Goal: Task Accomplishment & Management: Complete application form

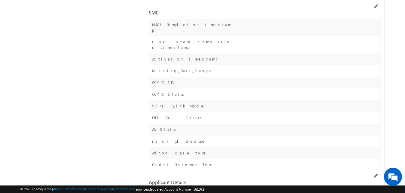
click at [375, 4] on div "SME" at bounding box center [265, 9] width 232 height 18
click at [375, 6] on span at bounding box center [375, 6] width 5 height 5
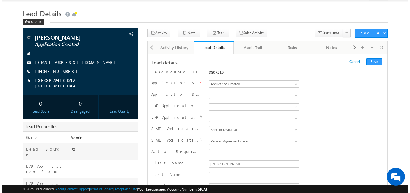
scroll to position [13, 0]
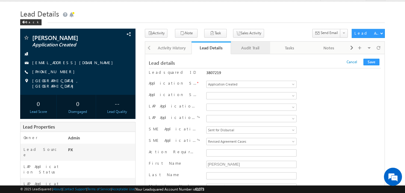
click at [249, 50] on div "Audit Trail" at bounding box center [250, 47] width 29 height 7
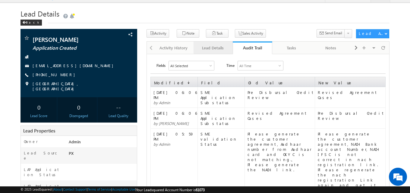
click at [215, 50] on div "Lead Details" at bounding box center [212, 47] width 29 height 7
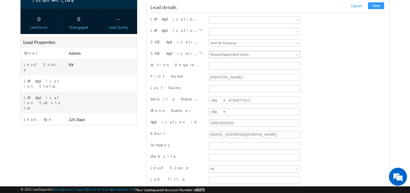
scroll to position [102, 0]
drag, startPoint x: 252, startPoint y: 136, endPoint x: 191, endPoint y: 136, distance: 60.9
click at [191, 136] on div "Email sowmijr01@gmail.com" at bounding box center [267, 134] width 235 height 9
type input "[EMAIL_ADDRESS][PERSON_NAME][DOMAIN_NAME]"
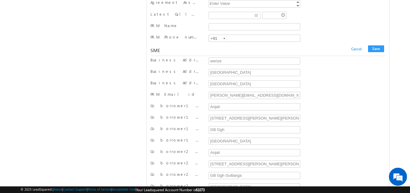
scroll to position [7254, 0]
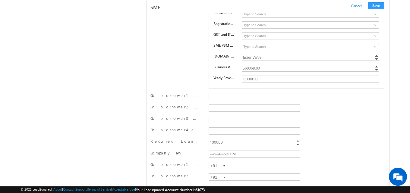
click at [233, 99] on input "Co borrower1 email id" at bounding box center [255, 96] width 92 height 7
paste input "[PERSON_NAME][EMAIL_ADDRESS][DOMAIN_NAME]"
type input "[PERSON_NAME][EMAIL_ADDRESS][DOMAIN_NAME]"
click at [223, 110] on input "Co borrower2 email id" at bounding box center [255, 108] width 92 height 7
paste input "[PERSON_NAME][EMAIL_ADDRESS][PERSON_NAME][DOMAIN_NAME]"
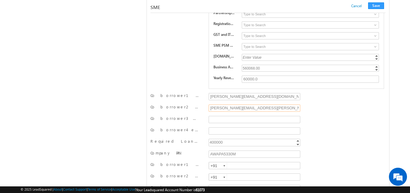
type input "[PERSON_NAME][EMAIL_ADDRESS][PERSON_NAME][DOMAIN_NAME]"
click at [218, 123] on input "Co borrower3 email id" at bounding box center [255, 119] width 92 height 7
paste input "[PERSON_NAME][EMAIL_ADDRESS][DOMAIN_NAME]"
type input "[PERSON_NAME][EMAIL_ADDRESS][DOMAIN_NAME]"
click at [231, 132] on input "Co borrower4 email id" at bounding box center [255, 130] width 92 height 7
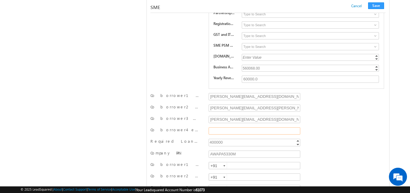
paste input "[PERSON_NAME][EMAIL_ADDRESS][PERSON_NAME][DOMAIN_NAME]"
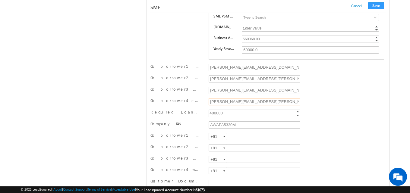
scroll to position [7284, 0]
type input "[PERSON_NAME][EMAIL_ADDRESS][PERSON_NAME][DOMAIN_NAME]"
click at [235, 137] on input "text" at bounding box center [255, 135] width 92 height 7
click at [235, 137] on input "9898989898" at bounding box center [255, 135] width 92 height 7
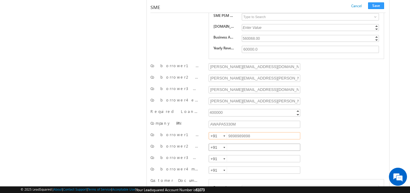
type input "9898989898"
click at [236, 151] on input "text" at bounding box center [255, 147] width 92 height 7
paste input "9898989898"
type input "9898989891"
click at [236, 161] on input "text" at bounding box center [255, 158] width 92 height 7
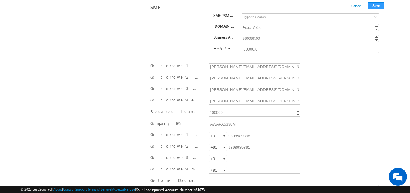
paste input "9898989898"
type input "9898989892"
click at [236, 171] on input "text" at bounding box center [255, 170] width 92 height 7
paste input "9898989898"
type input "9898989893"
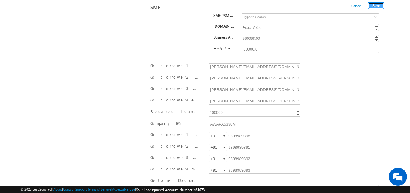
click at [378, 8] on button "Save" at bounding box center [376, 5] width 16 height 7
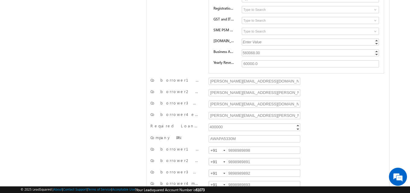
scroll to position [0, 0]
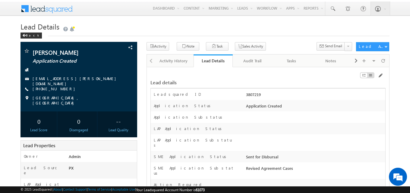
click at [254, 94] on div "3807219" at bounding box center [314, 96] width 141 height 8
copy div "3807219"
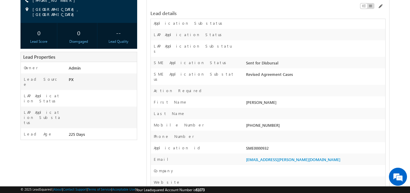
scroll to position [89, 0]
click at [262, 145] on div "SME0000932" at bounding box center [314, 149] width 141 height 8
copy div "SME0000932"
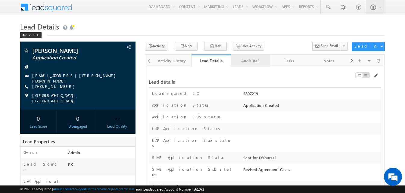
click at [252, 61] on div "Audit Trail" at bounding box center [250, 60] width 29 height 7
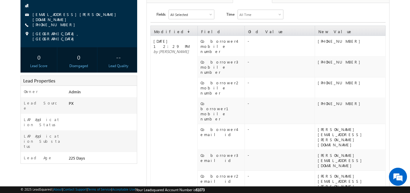
scroll to position [66, 0]
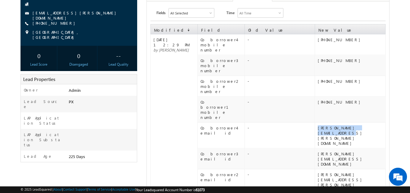
drag, startPoint x: 377, startPoint y: 102, endPoint x: 318, endPoint y: 106, distance: 59.2
click at [318, 123] on td "[PERSON_NAME][EMAIL_ADDRESS][PERSON_NAME][DOMAIN_NAME]" at bounding box center [350, 136] width 71 height 26
copy div "[PERSON_NAME][EMAIL_ADDRESS][PERSON_NAME][DOMAIN_NAME]"
drag, startPoint x: 361, startPoint y: 112, endPoint x: 316, endPoint y: 115, distance: 45.0
click at [316, 149] on td "[PERSON_NAME][EMAIL_ADDRESS][DOMAIN_NAME]" at bounding box center [350, 159] width 71 height 21
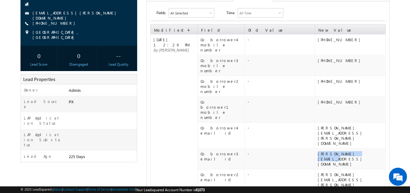
copy div "[PERSON_NAME][EMAIL_ADDRESS][DOMAIN_NAME]"
drag, startPoint x: 371, startPoint y: 121, endPoint x: 316, endPoint y: 123, distance: 55.2
click at [316, 169] on td "[PERSON_NAME][EMAIL_ADDRESS][PERSON_NAME][DOMAIN_NAME]" at bounding box center [350, 182] width 71 height 26
copy div "[PERSON_NAME][EMAIL_ADDRESS][PERSON_NAME][DOMAIN_NAME]"
drag, startPoint x: 362, startPoint y: 114, endPoint x: 317, endPoint y: 112, distance: 45.2
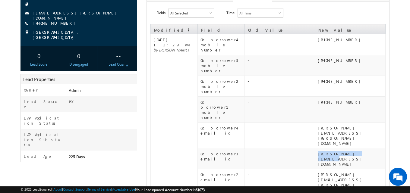
click at [317, 149] on td "[PERSON_NAME][EMAIL_ADDRESS][DOMAIN_NAME]" at bounding box center [350, 159] width 71 height 21
copy div "[PERSON_NAME][EMAIL_ADDRESS][DOMAIN_NAME]"
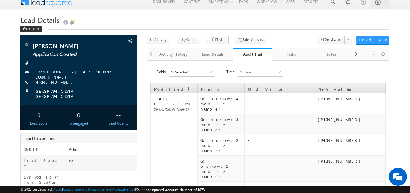
scroll to position [6, 0]
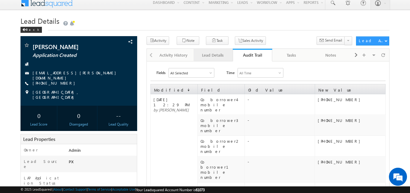
click at [217, 55] on div "Lead Details" at bounding box center [212, 55] width 29 height 7
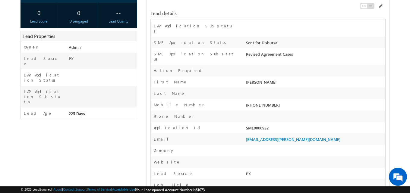
scroll to position [0, 0]
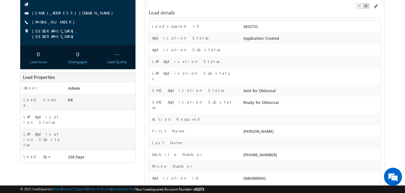
scroll to position [73, 0]
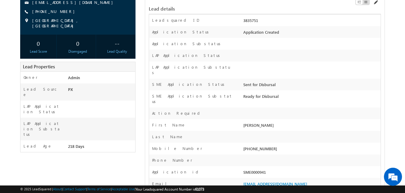
click at [376, 3] on span at bounding box center [375, 2] width 5 height 5
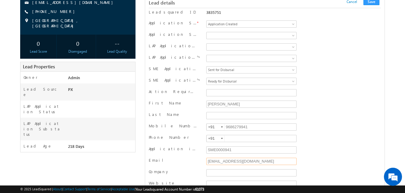
click at [236, 161] on input "swati.shikha941@werize.com" at bounding box center [251, 161] width 91 height 7
type input "[EMAIL_ADDRESS][PERSON_NAME][DOMAIN_NAME]"
click at [369, 1] on button "Save" at bounding box center [372, 1] width 16 height 7
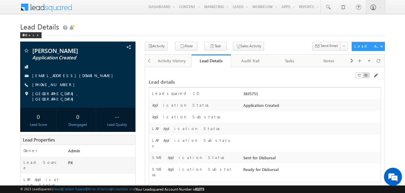
scroll to position [10030, 0]
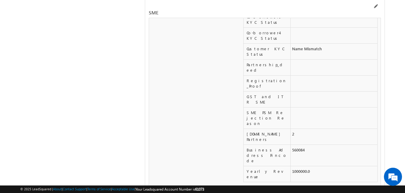
click at [377, 9] on div at bounding box center [345, 7] width 74 height 7
click at [377, 8] on span at bounding box center [375, 6] width 5 height 5
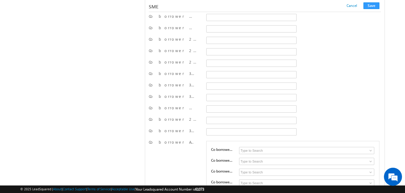
scroll to position [8878, 0]
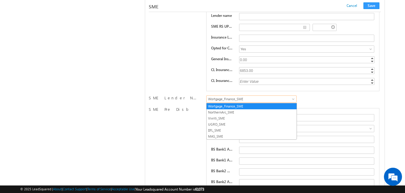
click at [258, 101] on span "Wortgage_Finance_SME" at bounding box center [251, 98] width 88 height 5
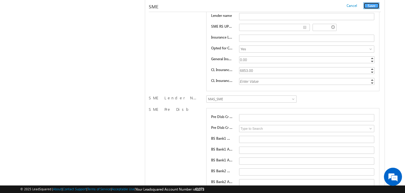
click at [375, 5] on button "Save" at bounding box center [372, 5] width 16 height 7
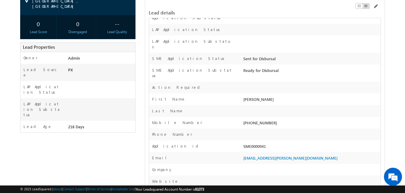
scroll to position [0, 0]
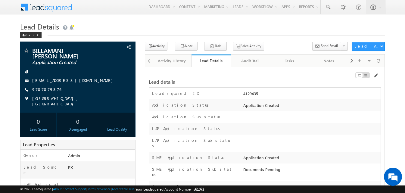
click at [253, 94] on div "4129435" at bounding box center [311, 95] width 139 height 8
copy div "4129435"
click at [226, 108] on div "Application Status *" at bounding box center [195, 106] width 93 height 9
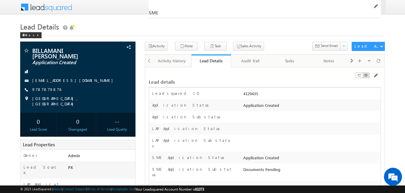
scroll to position [10004, 0]
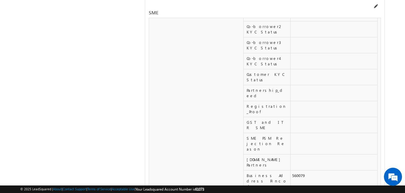
click at [374, 8] on span at bounding box center [375, 6] width 5 height 5
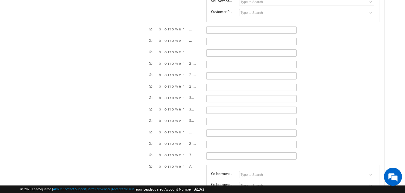
scroll to position [8878, 0]
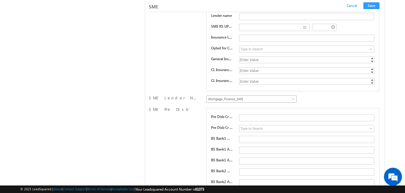
click at [233, 98] on span "Wortgage_Finance_SME" at bounding box center [251, 98] width 88 height 5
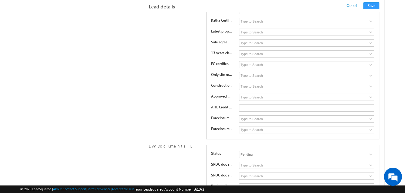
scroll to position [5450, 0]
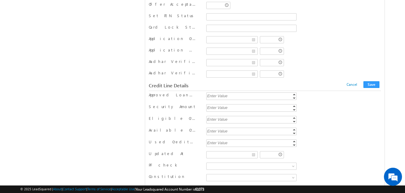
click at [214, 96] on div "Enter Value" at bounding box center [252, 96] width 92 height 7
type input "1"
type input "5"
type input "450000"
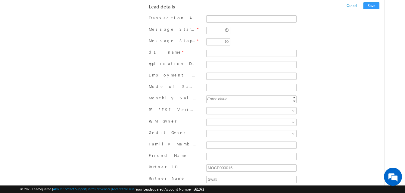
scroll to position [7425, 0]
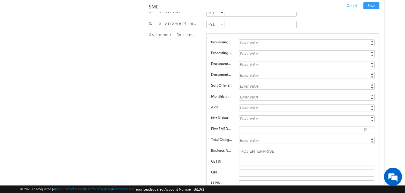
click at [248, 97] on div "Enter Value" at bounding box center [307, 97] width 137 height 7
type input "1.28"
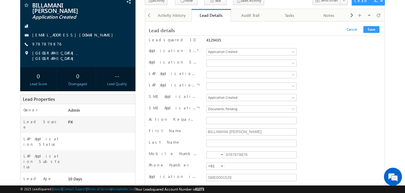
scroll to position [8635, 0]
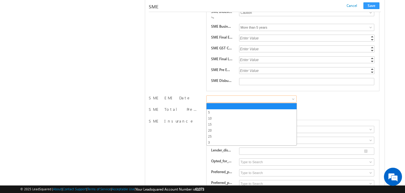
click at [221, 102] on link at bounding box center [251, 99] width 91 height 7
click at [214, 137] on link "25" at bounding box center [252, 136] width 90 height 5
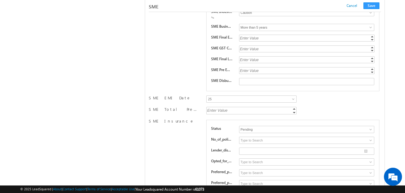
scroll to position [1368, 0]
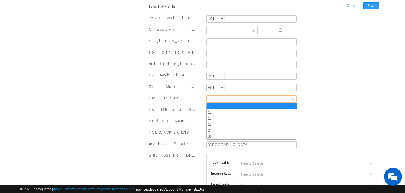
click at [284, 100] on span at bounding box center [251, 98] width 88 height 5
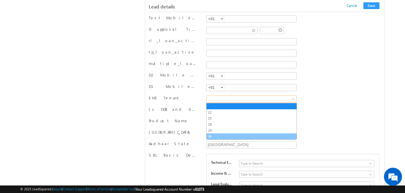
click at [215, 134] on link "36" at bounding box center [252, 136] width 90 height 5
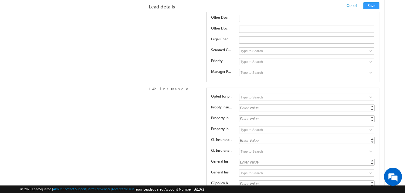
scroll to position [8678, 0]
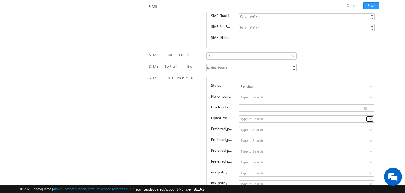
click at [369, 118] on span at bounding box center [371, 119] width 5 height 5
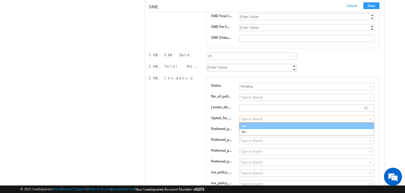
click at [357, 127] on link "Yes" at bounding box center [306, 126] width 135 height 7
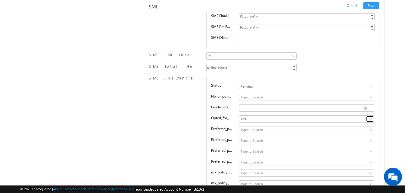
click at [371, 120] on span at bounding box center [371, 119] width 5 height 5
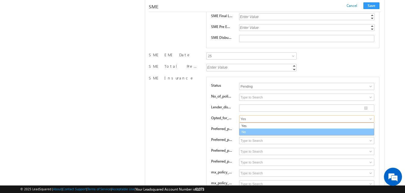
click at [359, 134] on link "No" at bounding box center [306, 132] width 135 height 7
type input "No"
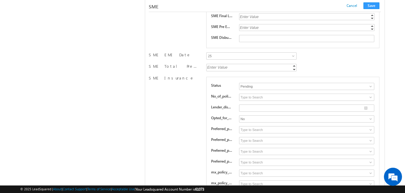
scroll to position [8830, 0]
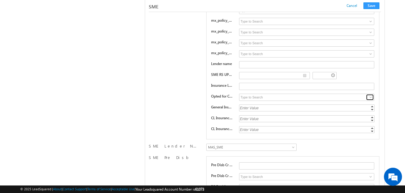
click at [372, 96] on span at bounding box center [371, 97] width 5 height 5
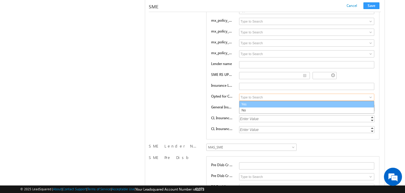
click at [358, 107] on link "Yes" at bounding box center [306, 104] width 135 height 7
type input "Yes"
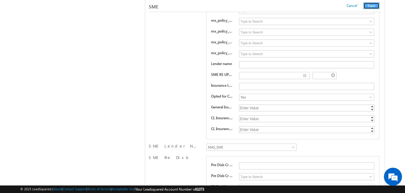
click at [374, 6] on button "Save" at bounding box center [372, 5] width 16 height 7
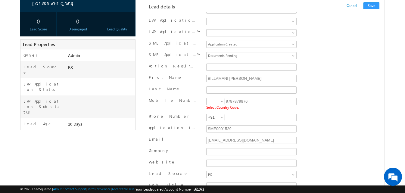
click at [223, 102] on div at bounding box center [222, 101] width 2 height 1
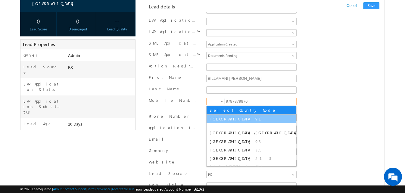
click at [219, 117] on li "India 91" at bounding box center [252, 119] width 90 height 8
type input "+91"
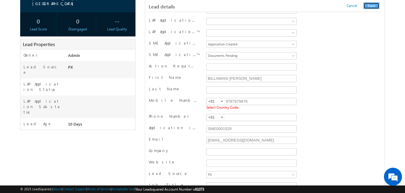
click at [369, 4] on button "Save" at bounding box center [372, 5] width 16 height 7
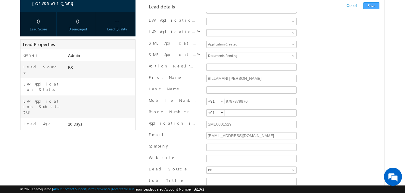
scroll to position [606, 0]
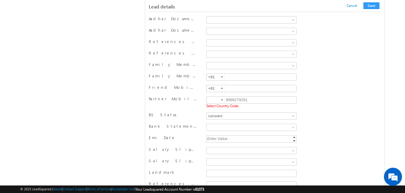
click at [221, 100] on div at bounding box center [222, 99] width 2 height 1
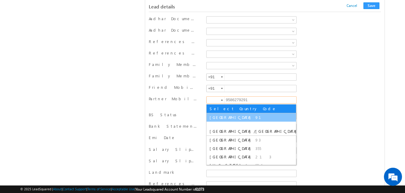
click at [217, 117] on span "[GEOGRAPHIC_DATA]" at bounding box center [232, 117] width 44 height 5
type input "+91"
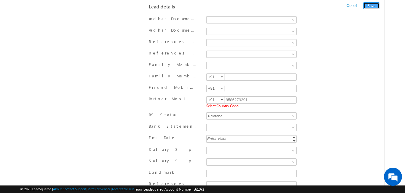
click at [369, 7] on button "Save" at bounding box center [372, 5] width 16 height 7
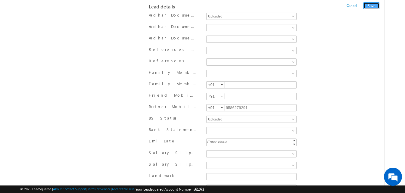
scroll to position [331, 0]
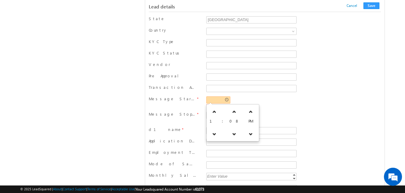
click at [219, 102] on input "text" at bounding box center [218, 99] width 24 height 7
click at [232, 112] on icon at bounding box center [234, 112] width 4 height 4
type input "01:09 PM"
click at [270, 104] on span "Required Field" at bounding box center [251, 106] width 90 height 4
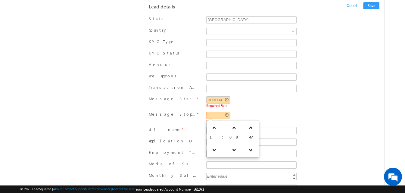
click at [221, 119] on input "text" at bounding box center [218, 115] width 24 height 7
click at [228, 127] on link at bounding box center [234, 127] width 12 height 11
type input "01:10 PM"
click at [283, 109] on div "01:09 PM Required Field" at bounding box center [251, 102] width 93 height 13
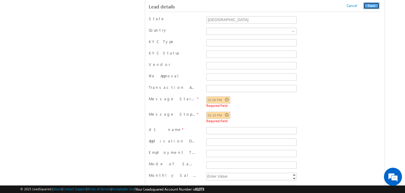
click at [370, 5] on button "Save" at bounding box center [372, 5] width 16 height 7
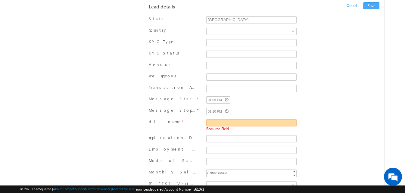
scroll to position [354, 0]
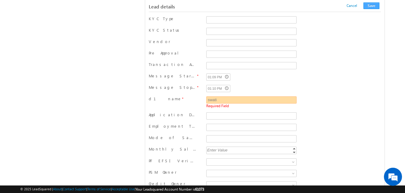
type input "swati"
click at [374, 7] on button "Save" at bounding box center [372, 5] width 16 height 7
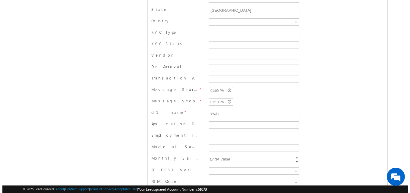
scroll to position [0, 0]
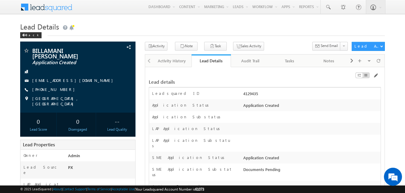
click at [250, 95] on div "4129435" at bounding box center [311, 95] width 139 height 8
copy div "4129435"
click at [324, 112] on div "Application Substatus" at bounding box center [265, 117] width 232 height 12
click at [256, 63] on div "Audit Trail" at bounding box center [250, 60] width 29 height 7
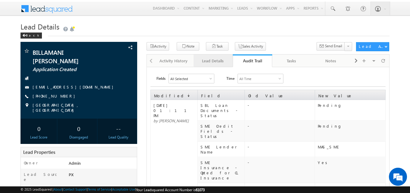
click at [216, 60] on div "Lead Details" at bounding box center [212, 60] width 29 height 7
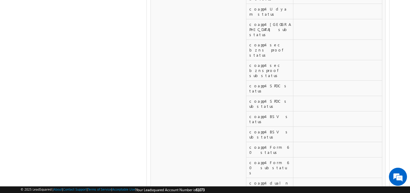
scroll to position [6172, 0]
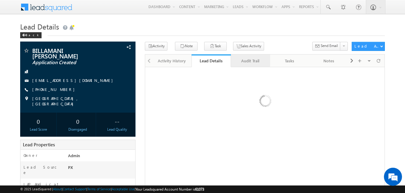
click at [254, 62] on div "Audit Trail" at bounding box center [250, 60] width 29 height 7
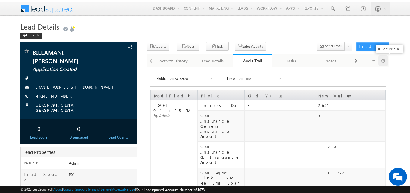
click at [383, 62] on span at bounding box center [383, 60] width 4 height 11
click at [220, 64] on div "Lead Details" at bounding box center [212, 60] width 29 height 7
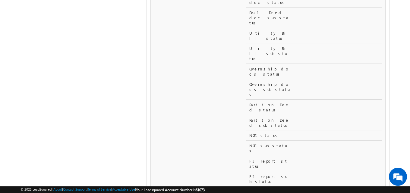
scroll to position [8417, 0]
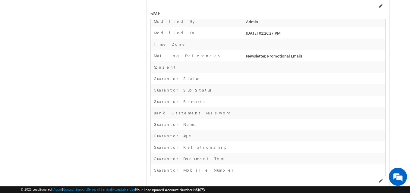
click at [381, 8] on span at bounding box center [380, 6] width 5 height 5
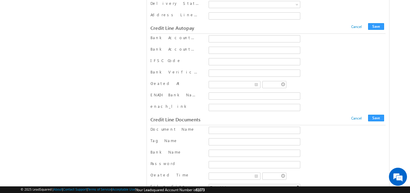
scroll to position [7751, 0]
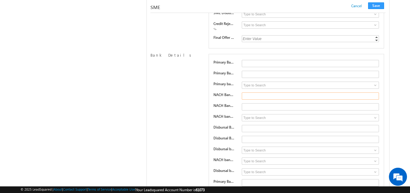
click at [247, 98] on input "text" at bounding box center [310, 96] width 137 height 7
paste input "4794000100018381"
type input "4794000100018381"
click at [252, 110] on input "text" at bounding box center [310, 106] width 137 height 7
paste input "PUNB0479400"
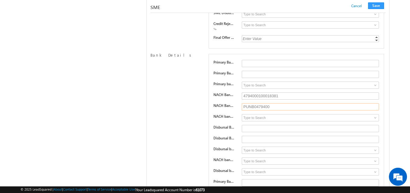
type input "PUNB0479400"
click at [377, 119] on span at bounding box center [375, 117] width 5 height 5
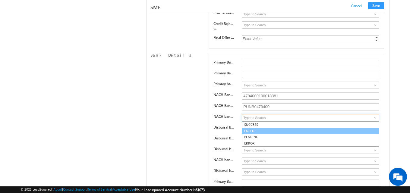
click at [313, 130] on link "FAILED" at bounding box center [310, 131] width 137 height 7
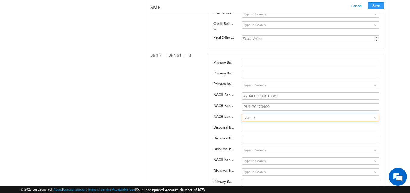
click at [342, 119] on input "FAILED" at bounding box center [310, 117] width 137 height 7
click at [376, 120] on span at bounding box center [375, 117] width 5 height 5
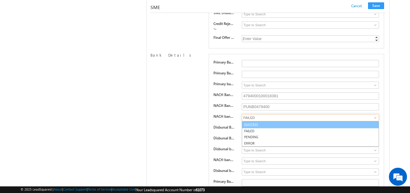
click at [338, 128] on link "SUCCESS" at bounding box center [310, 124] width 137 height 7
type input "SUCCESS"
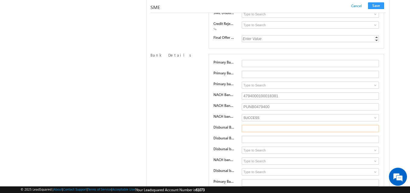
click at [254, 130] on input "text" at bounding box center [310, 128] width 137 height 7
paste input "4794000100018381"
type input "4794000100018381"
click at [250, 143] on input "text" at bounding box center [310, 139] width 137 height 7
paste input "PUNB0479400"
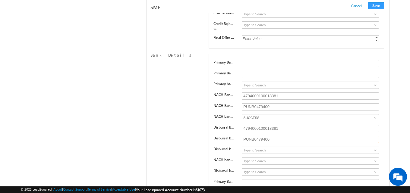
type input "PUNB0479400"
click at [374, 153] on span at bounding box center [375, 150] width 5 height 5
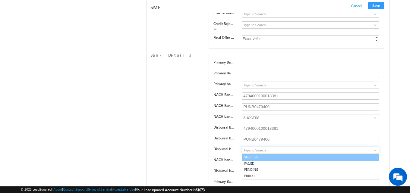
click at [363, 158] on link "SUCCESS" at bounding box center [310, 157] width 137 height 7
type input "SUCCESS"
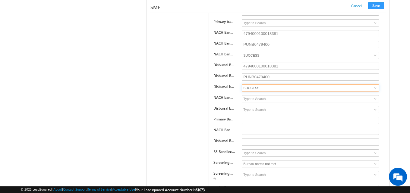
scroll to position [7814, 0]
click at [373, 101] on span at bounding box center [375, 98] width 5 height 5
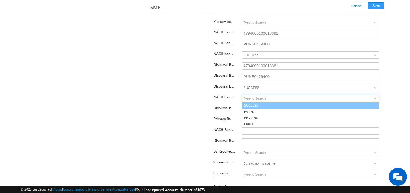
click at [362, 108] on link "SUCCESS" at bounding box center [310, 105] width 137 height 7
type input "SUCCESS"
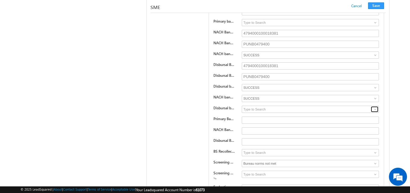
click at [377, 112] on span at bounding box center [375, 109] width 5 height 5
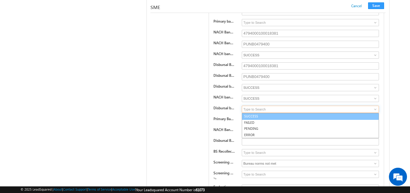
click at [348, 119] on link "SUCCESS" at bounding box center [310, 116] width 137 height 7
type input "SUCCESS"
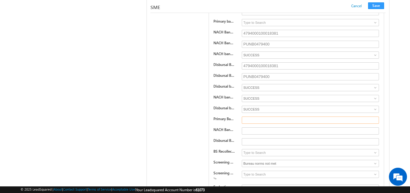
click at [253, 124] on input "text" at bounding box center [310, 120] width 137 height 7
click at [256, 124] on input "Punjab Bank" at bounding box center [310, 120] width 137 height 7
paste input "National Bank"
type input "Punjab National Bank"
click at [246, 132] on input "text" at bounding box center [310, 130] width 137 height 7
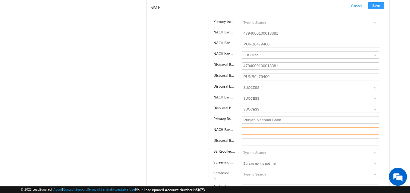
paste input "Punjab National Bank"
type input "Punjab National Bank"
click at [244, 145] on input "text" at bounding box center [310, 141] width 137 height 7
paste input "Punjab National Bank"
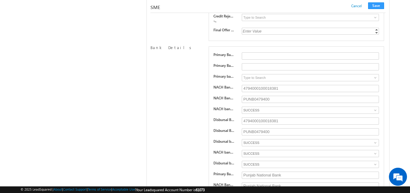
scroll to position [7759, 0]
type input "Punjab National Bank"
click at [249, 59] on input "text" at bounding box center [310, 56] width 137 height 7
paste input "4794000100018381"
type input "4794000100018381"
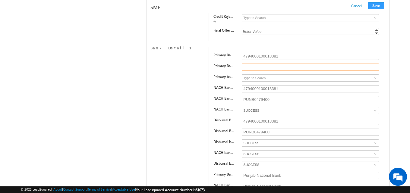
click at [250, 69] on input "text" at bounding box center [310, 67] width 137 height 7
paste input "PUNB0479400"
type input "PUNB0479400"
click at [250, 81] on input at bounding box center [310, 77] width 137 height 7
click at [376, 80] on span at bounding box center [375, 78] width 5 height 5
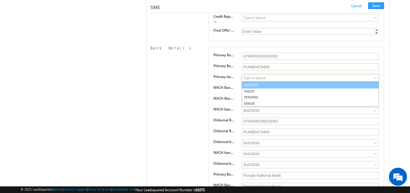
click at [365, 86] on link "SUCCESS" at bounding box center [310, 85] width 137 height 7
type input "SUCCESS"
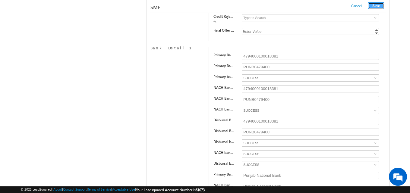
click at [377, 5] on button "Save" at bounding box center [376, 5] width 16 height 7
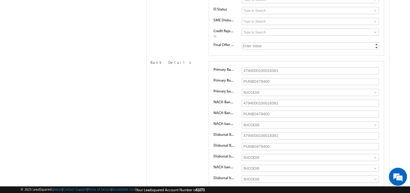
scroll to position [0, 0]
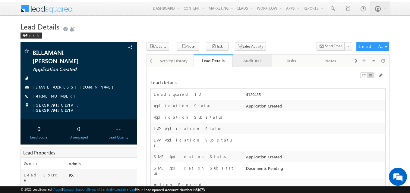
click at [249, 61] on div "Audit Trail" at bounding box center [251, 60] width 29 height 7
